Goal: Transaction & Acquisition: Purchase product/service

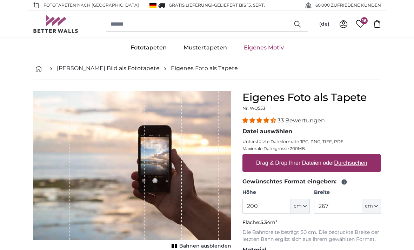
click at [345, 162] on u "Durchsuchen" at bounding box center [350, 163] width 33 height 6
click at [345, 156] on input "Drag & Drop Ihrer Dateien oder Durchsuchen" at bounding box center [311, 155] width 139 height 2
click at [268, 43] on link "Eigenes Motiv" at bounding box center [263, 48] width 57 height 18
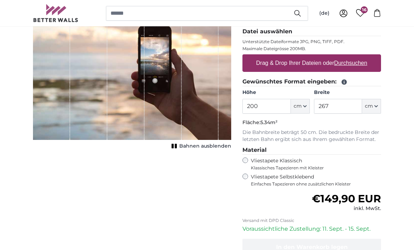
scroll to position [99, 0]
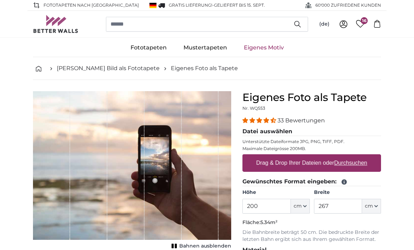
click at [338, 160] on u "Durchsuchen" at bounding box center [350, 163] width 33 height 6
click at [338, 156] on input "Drag & Drop Ihrer Dateien oder Durchsuchen" at bounding box center [311, 155] width 139 height 2
click at [268, 43] on link "Eigenes Motiv" at bounding box center [263, 48] width 57 height 18
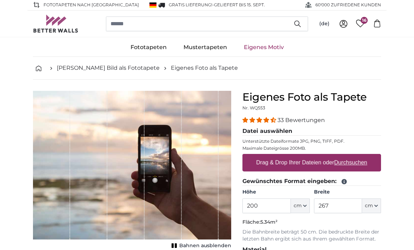
click at [300, 181] on legend "Gewünschtes Format eingeben:" at bounding box center [311, 181] width 139 height 9
click at [324, 160] on label "Drag & Drop Ihrer Dateien oder Durchsuchen" at bounding box center [311, 163] width 117 height 14
click at [324, 156] on input "Drag & Drop Ihrer Dateien oder Durchsuchen" at bounding box center [311, 155] width 139 height 2
click at [305, 161] on label "Drag & Drop Ihrer Dateien oder Durchsuchen" at bounding box center [311, 163] width 117 height 14
click at [305, 156] on input "Drag & Drop Ihrer Dateien oder Durchsuchen" at bounding box center [311, 155] width 139 height 2
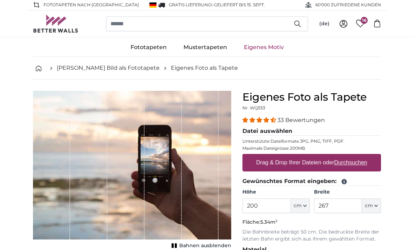
scroll to position [0, 0]
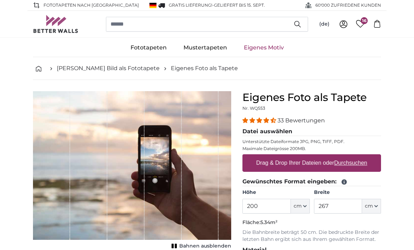
click at [328, 165] on label "Drag & Drop Ihrer Dateien oder Durchsuchen" at bounding box center [311, 163] width 117 height 14
click at [328, 156] on input "Drag & Drop Ihrer Dateien oder Durchsuchen" at bounding box center [311, 155] width 139 height 2
click at [324, 159] on label "Drag & Drop Ihrer Dateien oder Durchsuchen" at bounding box center [311, 163] width 117 height 14
click at [324, 156] on input "Drag & Drop Ihrer Dateien oder Durchsuchen" at bounding box center [311, 155] width 139 height 2
type input "**********"
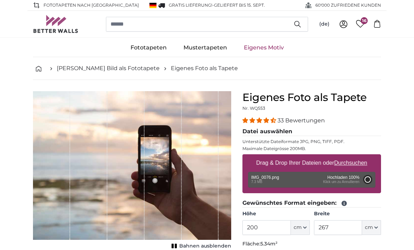
type input "122"
type input "175.7"
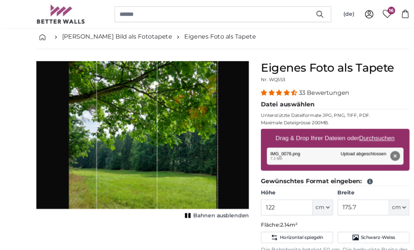
scroll to position [32, 0]
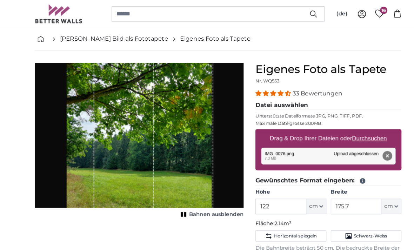
click at [306, 194] on icon "button" at bounding box center [305, 196] width 4 height 4
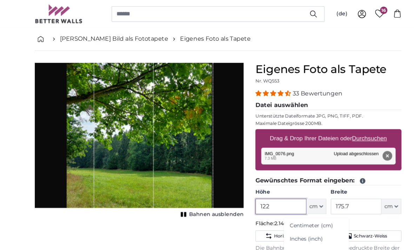
click at [262, 191] on input "122" at bounding box center [266, 196] width 48 height 15
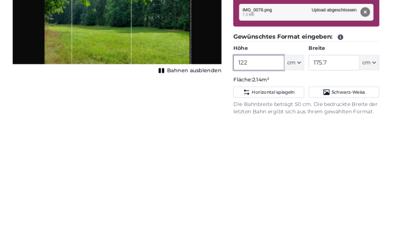
click at [251, 189] on input "122" at bounding box center [266, 196] width 48 height 15
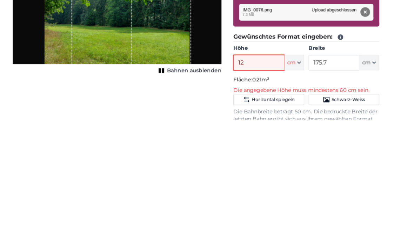
type input "1"
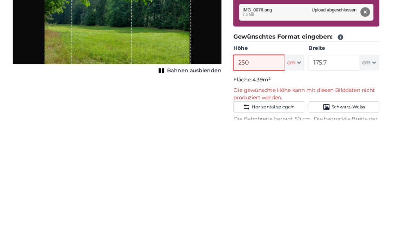
type input "250"
click at [322, 189] on input "175.7" at bounding box center [338, 196] width 48 height 15
type input "1"
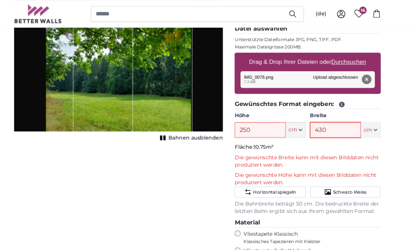
scroll to position [100, 0]
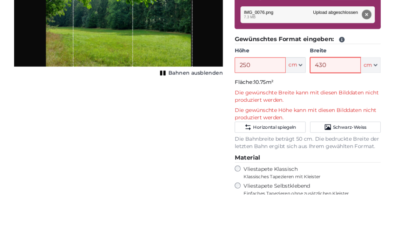
type input "430"
click at [264, 120] on input "250" at bounding box center [266, 127] width 48 height 15
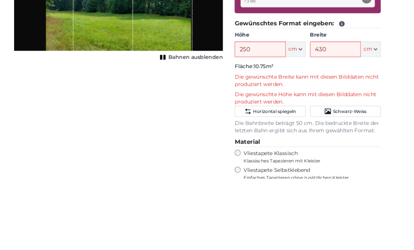
click at [281, 181] on button "Horizontal spiegeln" at bounding box center [275, 186] width 67 height 11
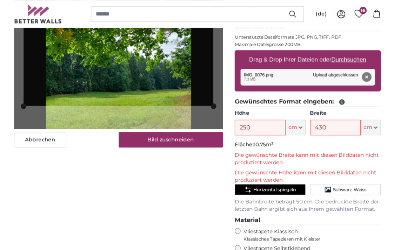
scroll to position [106, 0]
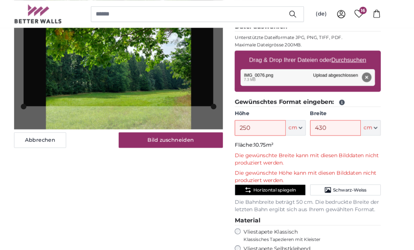
click at [269, 177] on span "Horizontal spiegeln" at bounding box center [280, 180] width 41 height 6
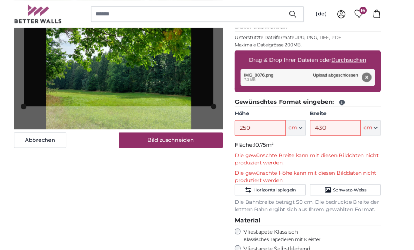
click at [270, 177] on span "Horizontal spiegeln" at bounding box center [280, 180] width 41 height 6
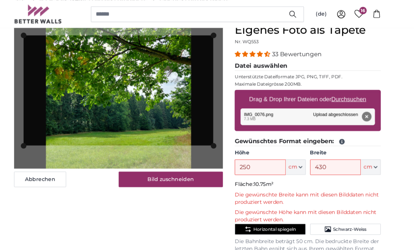
scroll to position [69, 0]
click at [178, 166] on button "Bild zuschneiden" at bounding box center [181, 170] width 99 height 15
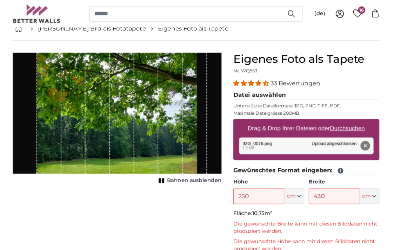
scroll to position [41, 0]
click at [363, 135] on button "Entfernen" at bounding box center [367, 138] width 9 height 9
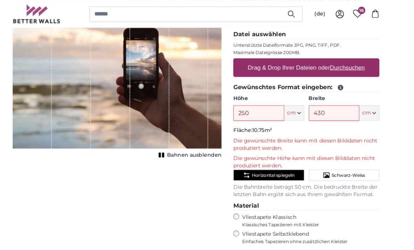
scroll to position [108, 0]
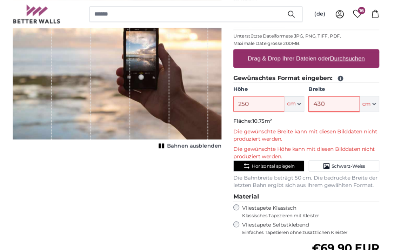
click at [317, 95] on input "430" at bounding box center [338, 98] width 48 height 15
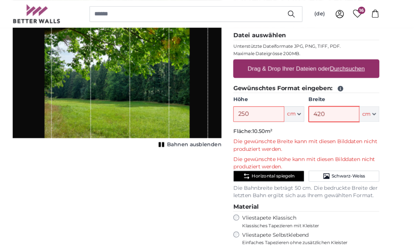
scroll to position [98, 0]
type input "420"
click at [194, 81] on div "1 of 1" at bounding box center [200, 62] width 37 height 138
click at [247, 108] on input "250" at bounding box center [266, 108] width 48 height 15
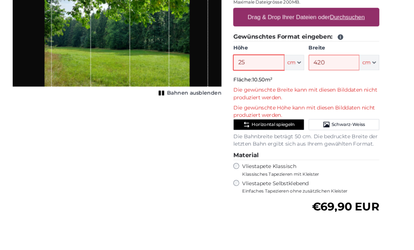
type input "2"
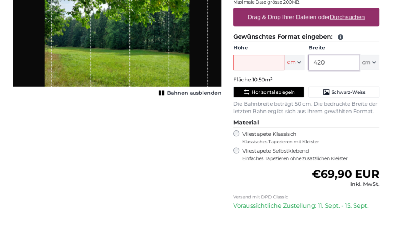
click at [319, 101] on input "420" at bounding box center [338, 108] width 48 height 15
type input "4"
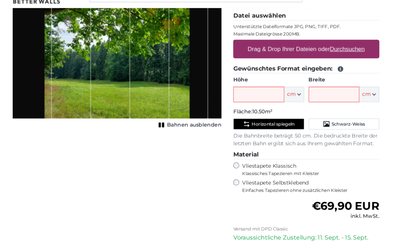
click at [334, 62] on u "Durchsuchen" at bounding box center [350, 65] width 33 height 6
click at [314, 56] on input "Drag & Drop Ihrer Dateien oder Durchsuchen" at bounding box center [311, 57] width 139 height 2
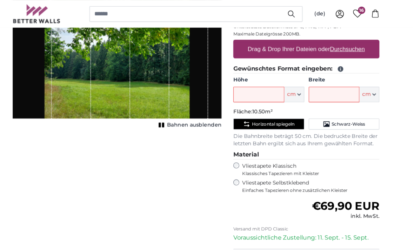
click at [182, 82] on div "1 of 1" at bounding box center [200, 44] width 37 height 138
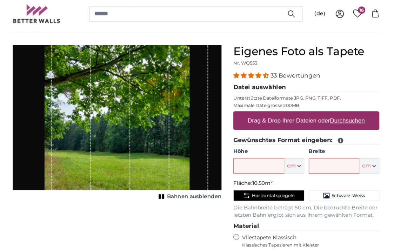
scroll to position [49, 0]
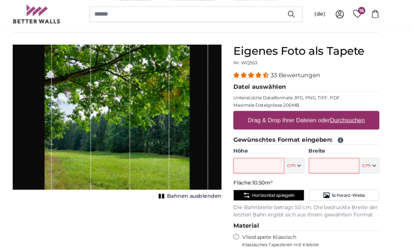
click at [169, 186] on button "Bahnen ausblenden" at bounding box center [200, 186] width 62 height 10
click at [175, 187] on rect "1 of 1" at bounding box center [176, 186] width 2 height 5
click at [180, 182] on button "Bahnen ausblenden" at bounding box center [200, 186] width 62 height 10
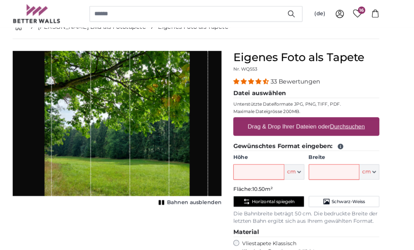
scroll to position [42, 0]
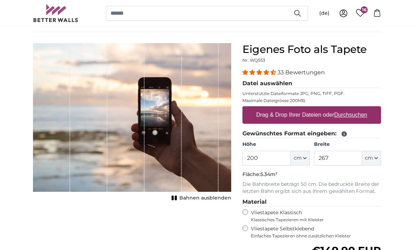
click at [345, 112] on u "Durchsuchen" at bounding box center [350, 115] width 33 height 6
click at [345, 109] on input "Drag & Drop Ihrer Dateien oder Durchsuchen" at bounding box center [311, 108] width 139 height 2
type input "**********"
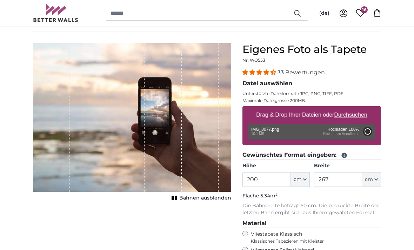
type input "122"
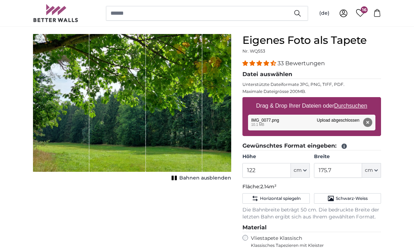
scroll to position [58, 0]
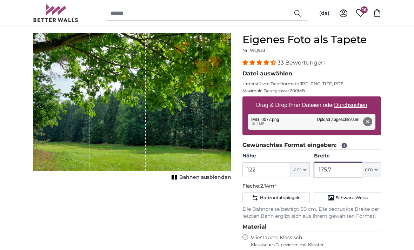
click at [334, 170] on input "175.7" at bounding box center [338, 170] width 48 height 15
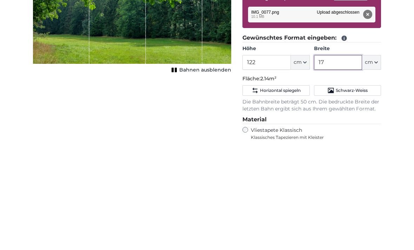
type input "1"
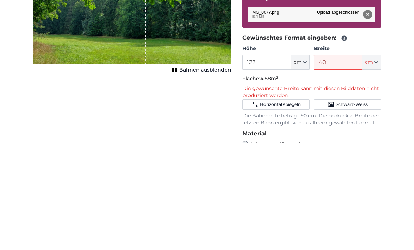
type input "4"
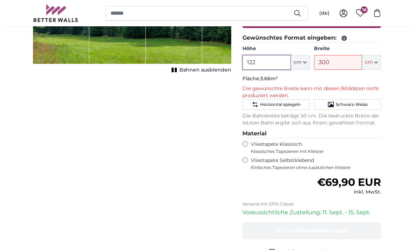
click at [272, 60] on input "122" at bounding box center [266, 62] width 48 height 15
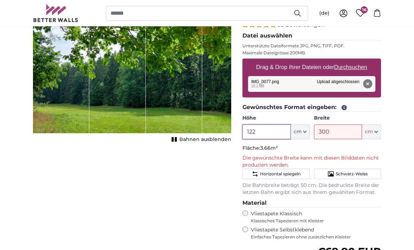
scroll to position [95, 0]
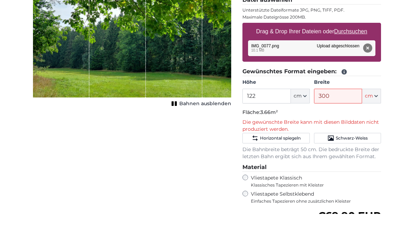
click at [371, 129] on span "cm" at bounding box center [369, 132] width 8 height 7
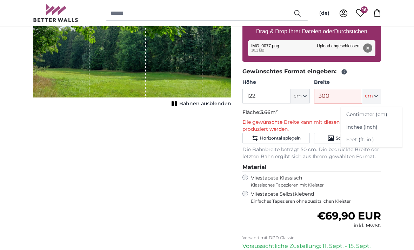
click at [375, 96] on icon "button" at bounding box center [376, 95] width 3 height 1
click at [344, 95] on input "300" at bounding box center [338, 96] width 48 height 15
type input "3"
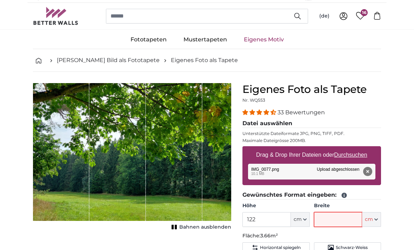
scroll to position [0, 0]
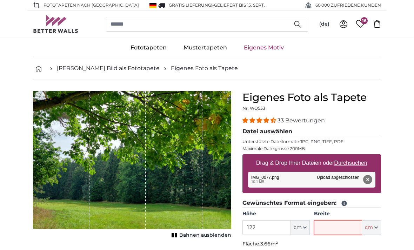
type input ";"
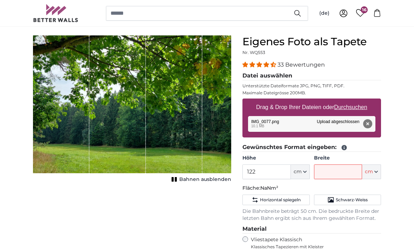
scroll to position [52, 0]
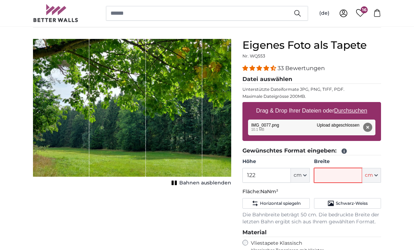
click at [323, 170] on input "Breite" at bounding box center [338, 175] width 48 height 15
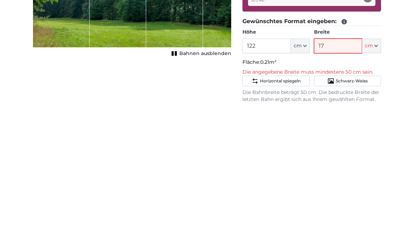
scroll to position [34, 0]
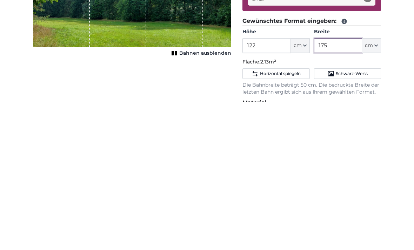
type input "175"
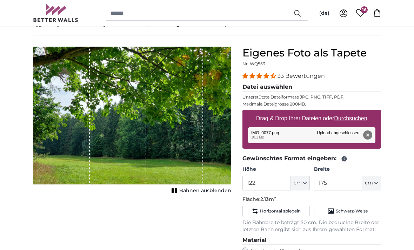
scroll to position [44, 0]
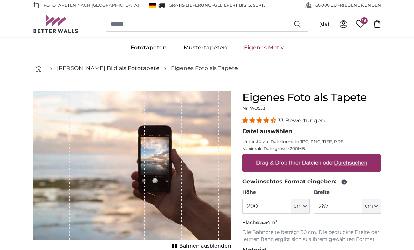
click at [161, 47] on link "Fototapeten" at bounding box center [148, 48] width 53 height 18
